Goal: Transaction & Acquisition: Obtain resource

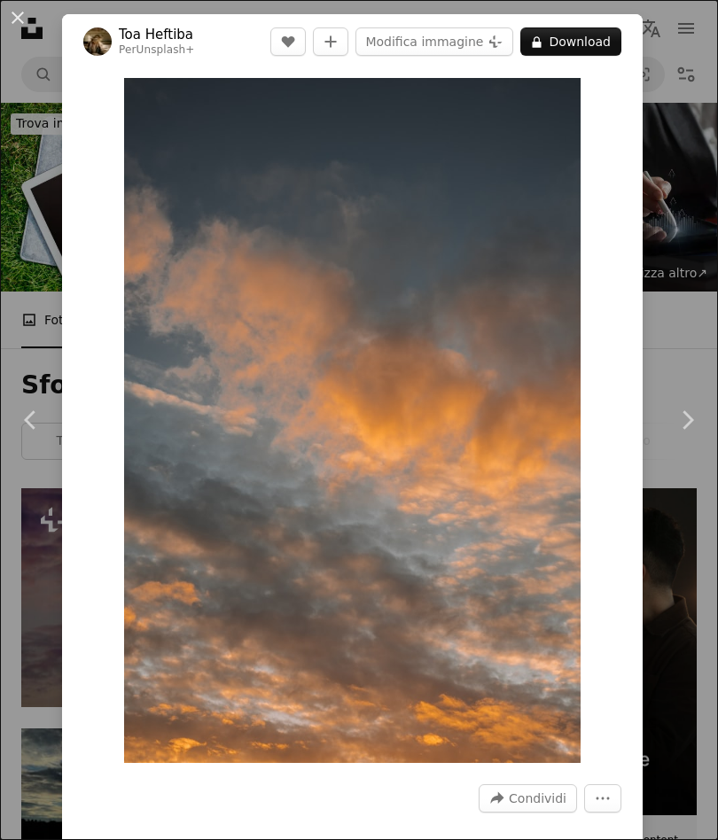
scroll to position [0, 1308]
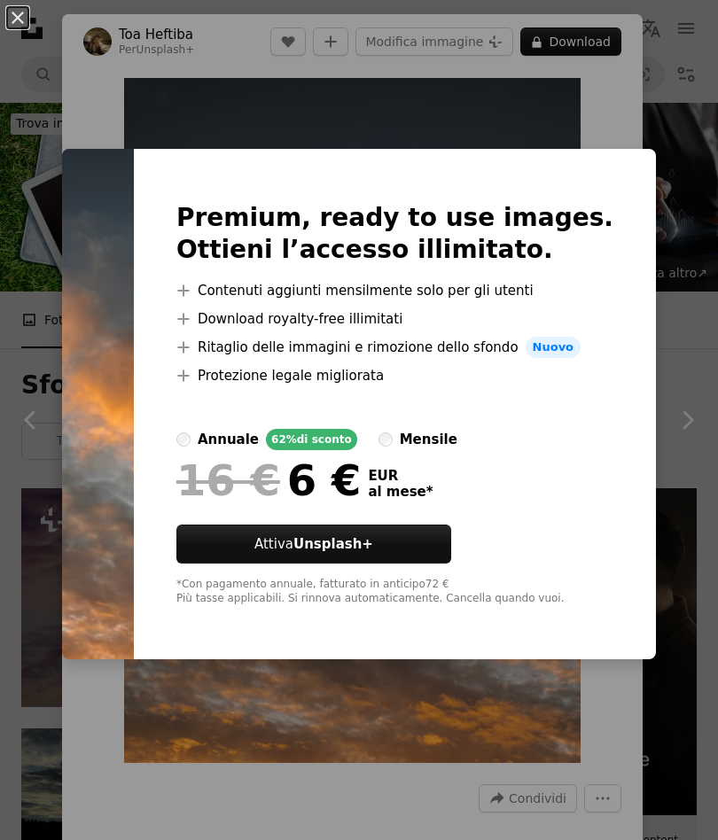
click at [29, 352] on div "An X shape Premium, ready to use images. Ottieni l’accesso illimitato. A plus s…" at bounding box center [359, 420] width 718 height 840
